Goal: Check status: Check status

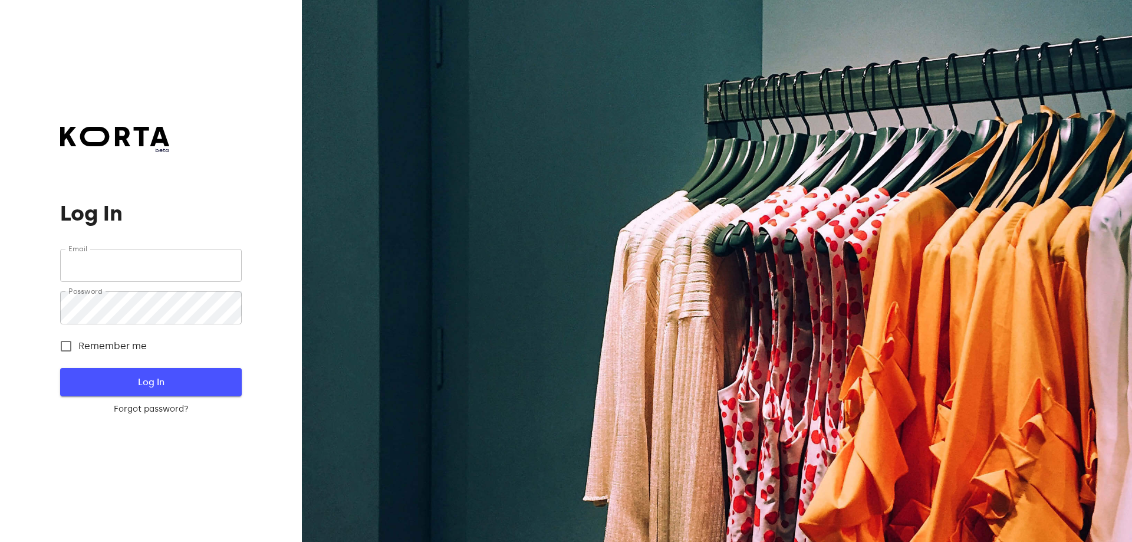
type input "[EMAIL_ADDRESS][DOMAIN_NAME]"
click at [154, 385] on span "Log In" at bounding box center [150, 381] width 143 height 15
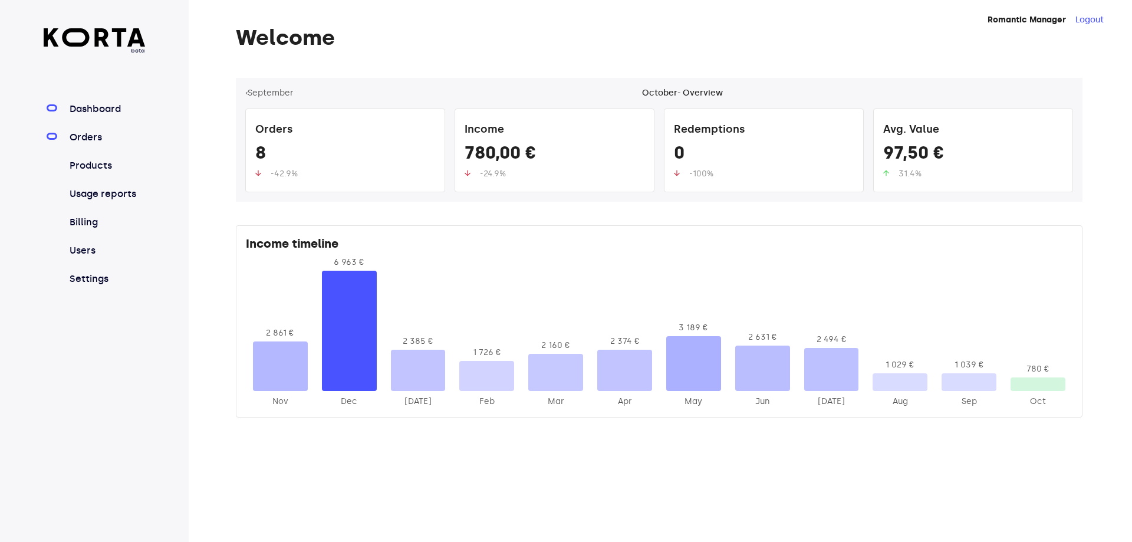
click at [92, 133] on link "Orders" at bounding box center [106, 137] width 78 height 14
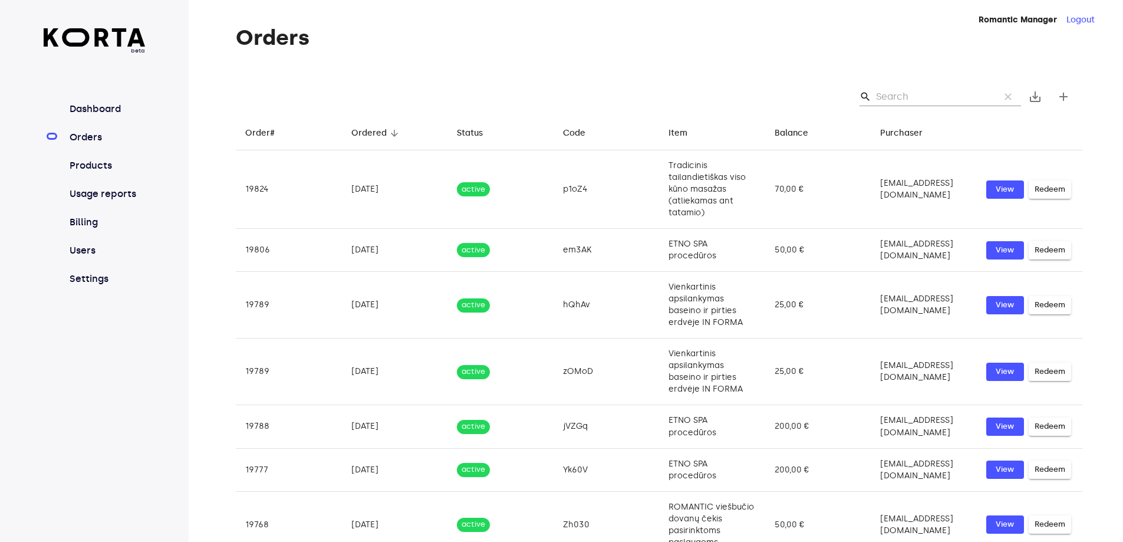
click at [924, 100] on input "Search" at bounding box center [933, 96] width 114 height 19
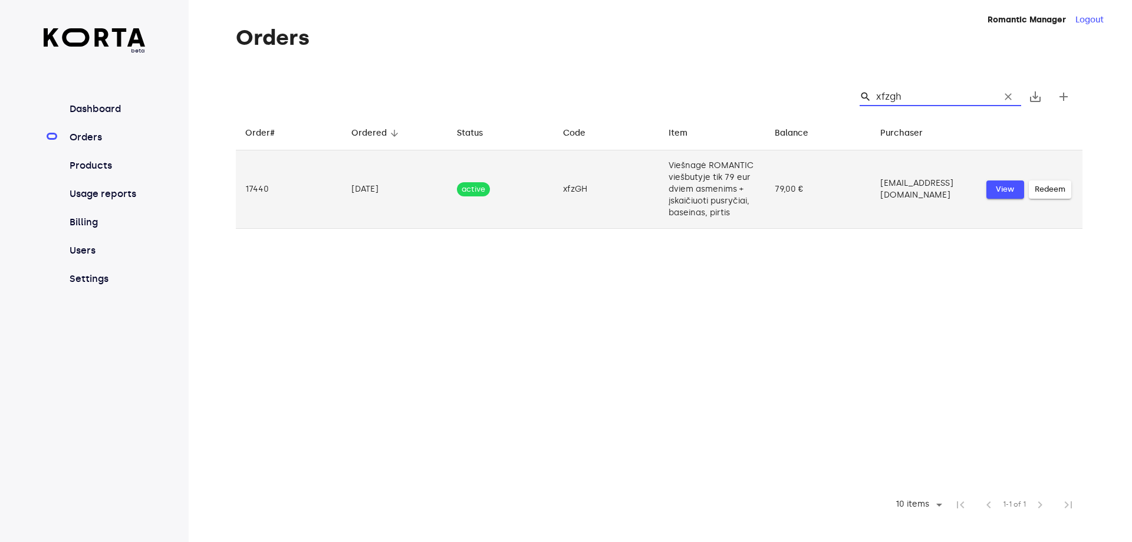
type input "xfzgh"
click at [997, 196] on span "View" at bounding box center [1005, 190] width 26 height 14
